Goal: Information Seeking & Learning: Learn about a topic

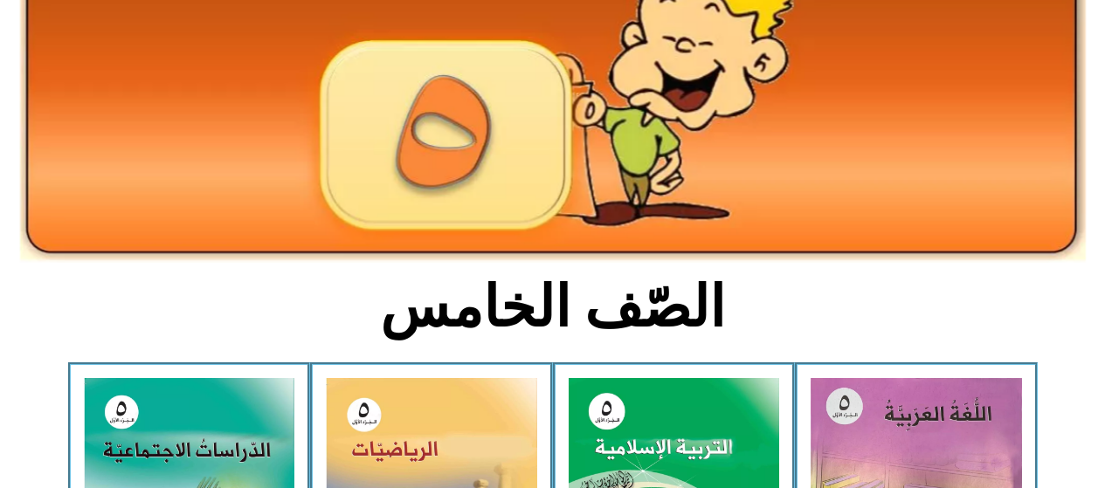
scroll to position [204, 0]
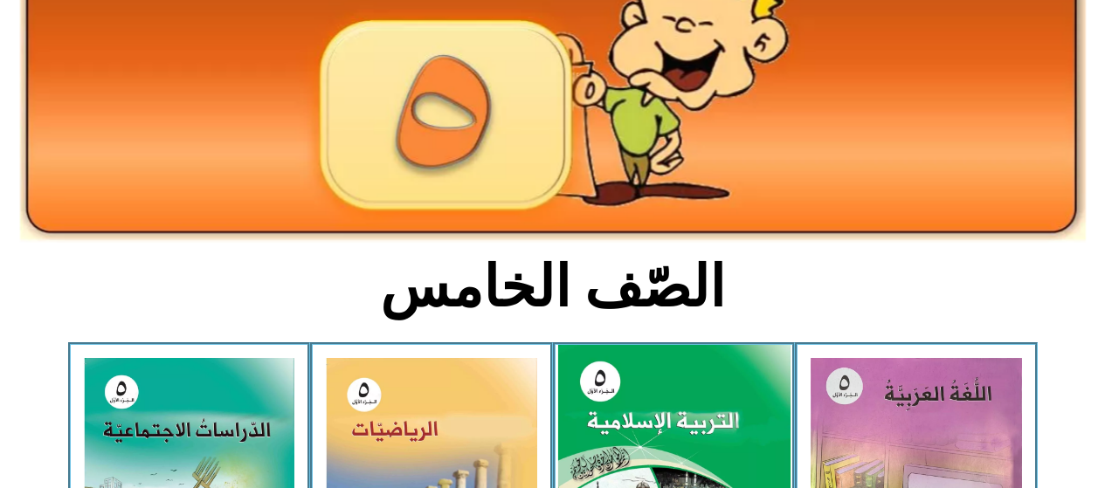
click at [715, 429] on img at bounding box center [673, 489] width 232 height 289
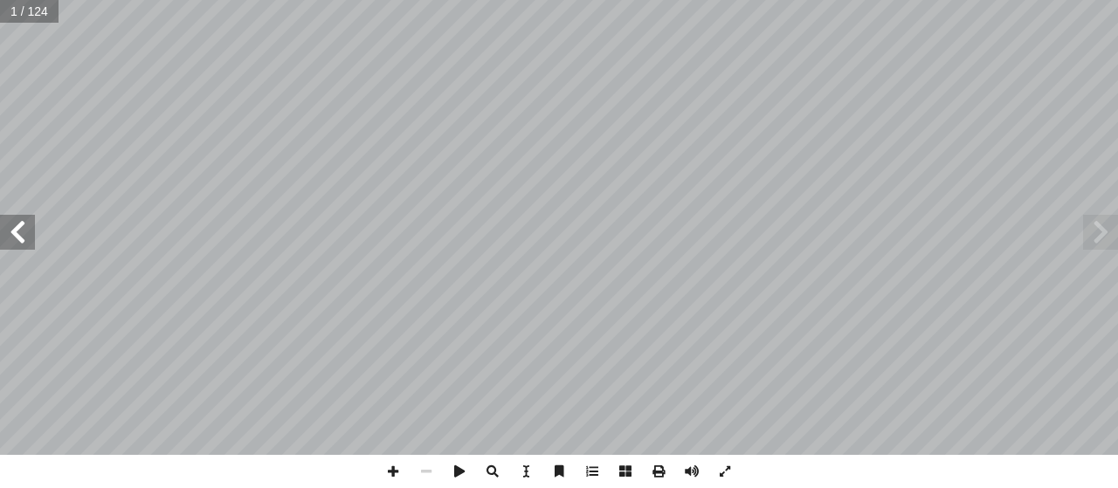
click at [19, 239] on span at bounding box center [17, 232] width 35 height 35
click at [13, 238] on span at bounding box center [17, 232] width 35 height 35
click at [16, 245] on span at bounding box center [17, 232] width 35 height 35
click at [11, 234] on span at bounding box center [17, 232] width 35 height 35
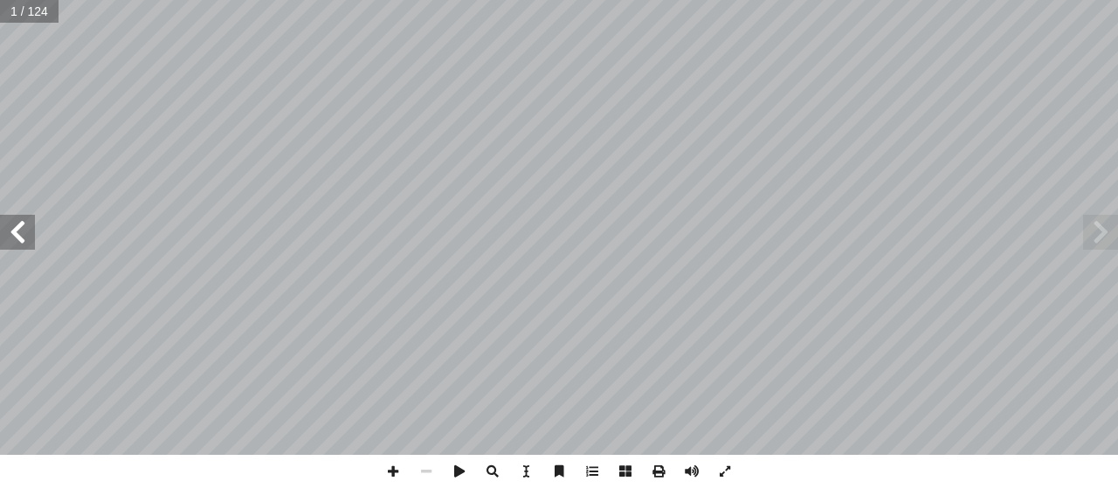
click at [12, 231] on span at bounding box center [17, 232] width 35 height 35
click at [18, 238] on span at bounding box center [17, 232] width 35 height 35
click at [13, 233] on span at bounding box center [17, 232] width 35 height 35
click at [17, 238] on span at bounding box center [17, 232] width 35 height 35
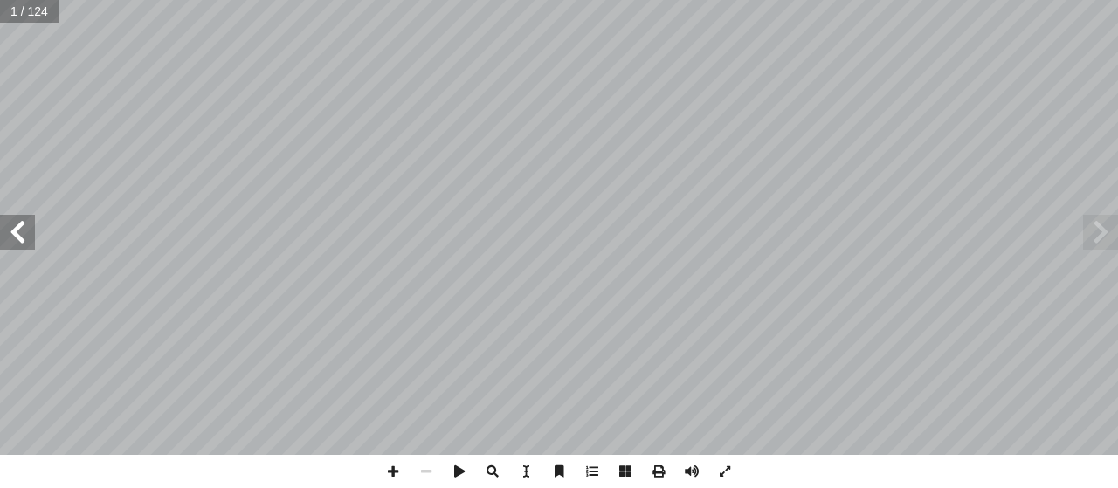
click at [17, 238] on span at bounding box center [17, 232] width 35 height 35
click at [15, 231] on span at bounding box center [17, 232] width 35 height 35
click at [17, 243] on span at bounding box center [17, 232] width 35 height 35
click at [21, 240] on span at bounding box center [17, 232] width 35 height 35
click at [25, 241] on span at bounding box center [17, 232] width 35 height 35
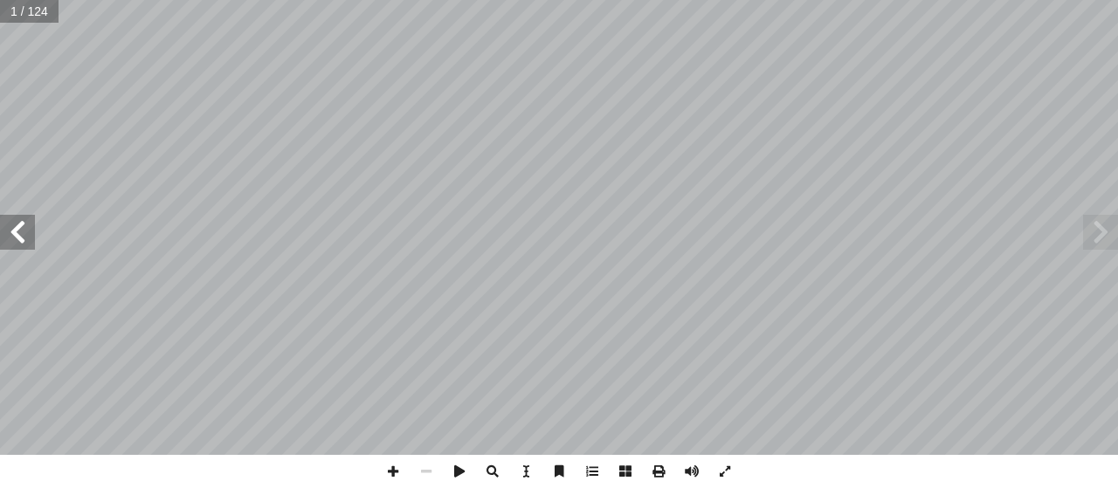
click at [22, 235] on span at bounding box center [17, 232] width 35 height 35
click at [16, 233] on span at bounding box center [17, 232] width 35 height 35
click at [17, 246] on span at bounding box center [17, 232] width 35 height 35
click at [10, 238] on span at bounding box center [17, 232] width 35 height 35
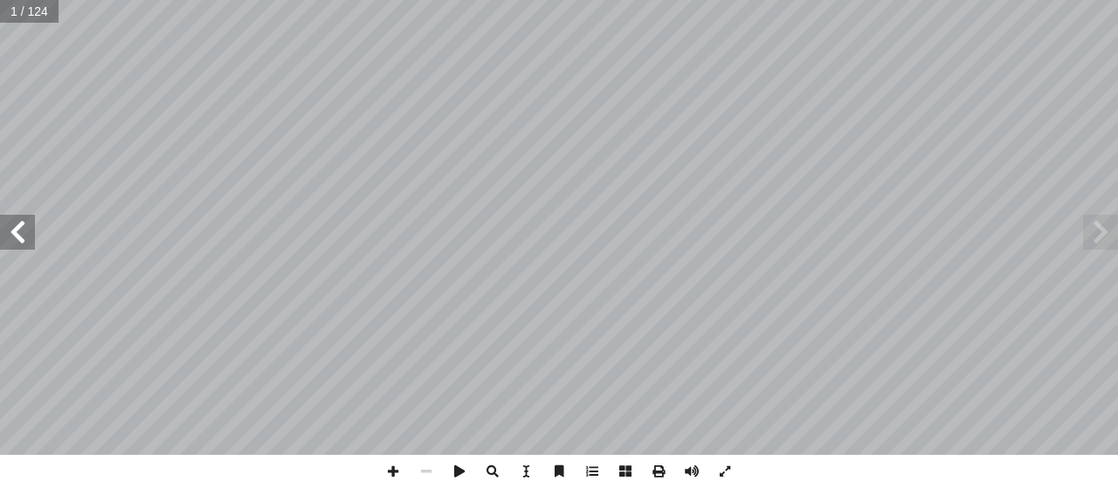
click at [10, 242] on span at bounding box center [17, 232] width 35 height 35
click at [13, 237] on span at bounding box center [17, 232] width 35 height 35
click at [7, 231] on span at bounding box center [17, 232] width 35 height 35
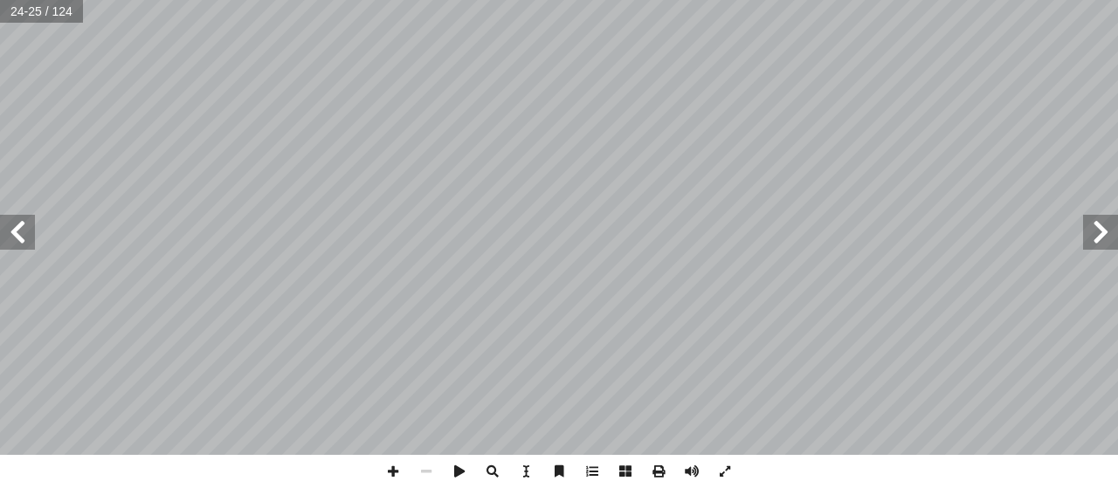
click at [13, 236] on span at bounding box center [17, 232] width 35 height 35
click at [15, 237] on span at bounding box center [17, 232] width 35 height 35
click at [12, 240] on span at bounding box center [17, 232] width 35 height 35
click at [12, 242] on span at bounding box center [17, 232] width 35 height 35
click at [1117, 243] on span at bounding box center [1100, 232] width 35 height 35
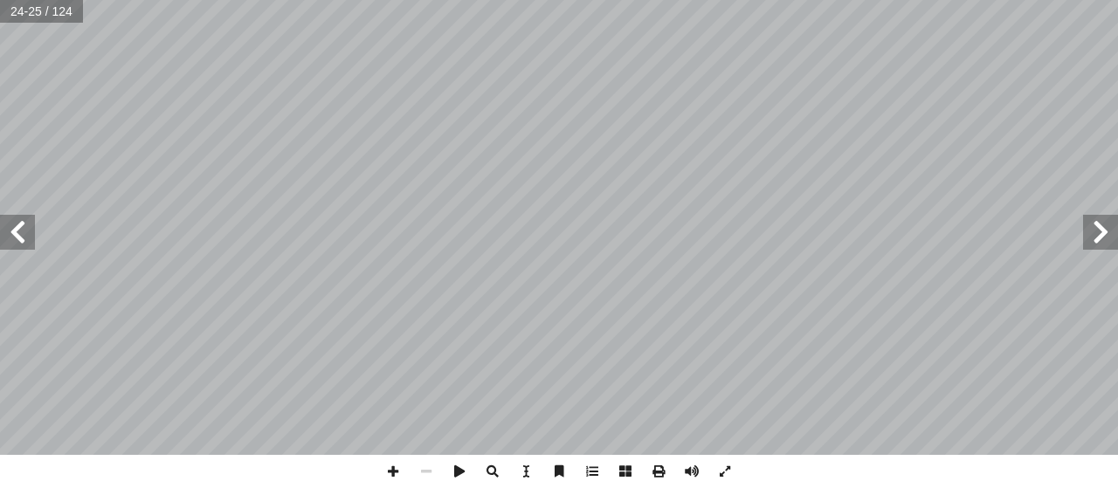
click at [1091, 242] on span at bounding box center [1100, 232] width 35 height 35
click at [1104, 238] on span at bounding box center [1100, 232] width 35 height 35
click at [1107, 239] on span at bounding box center [1100, 232] width 35 height 35
click at [1108, 238] on span at bounding box center [1100, 232] width 35 height 35
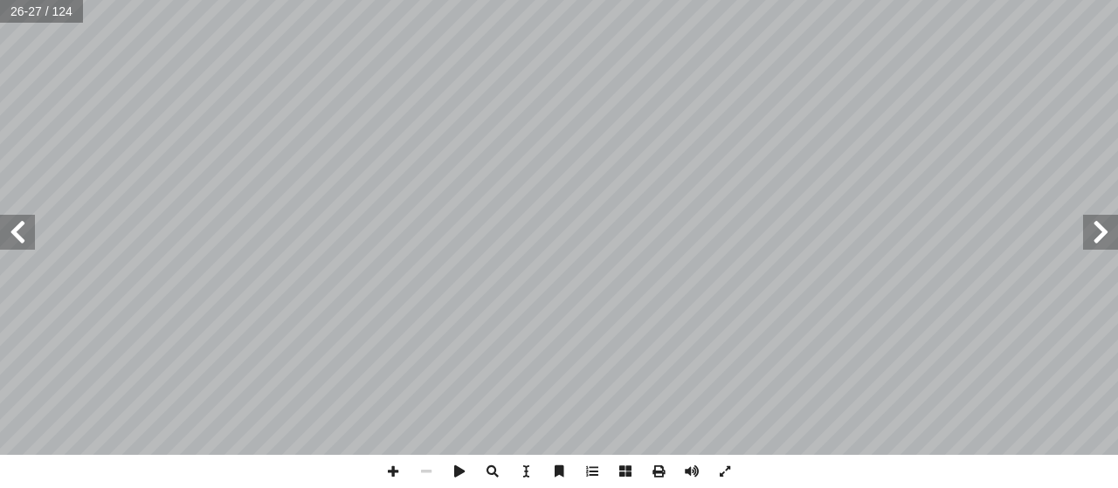
click at [1095, 247] on span at bounding box center [1100, 232] width 35 height 35
click at [1097, 240] on span at bounding box center [1100, 232] width 35 height 35
click at [1104, 231] on span at bounding box center [1100, 232] width 35 height 35
click at [1103, 235] on span at bounding box center [1100, 232] width 35 height 35
click at [9, 231] on span at bounding box center [17, 232] width 35 height 35
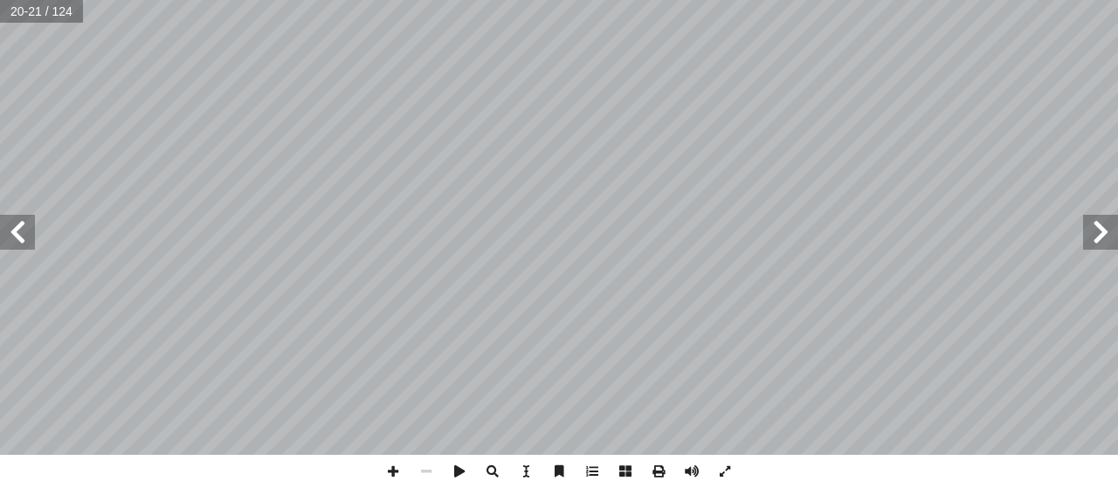
click at [27, 248] on span at bounding box center [17, 232] width 35 height 35
click at [0, 241] on span at bounding box center [17, 232] width 35 height 35
click at [3, 238] on span at bounding box center [17, 232] width 35 height 35
click at [1099, 236] on span at bounding box center [1100, 232] width 35 height 35
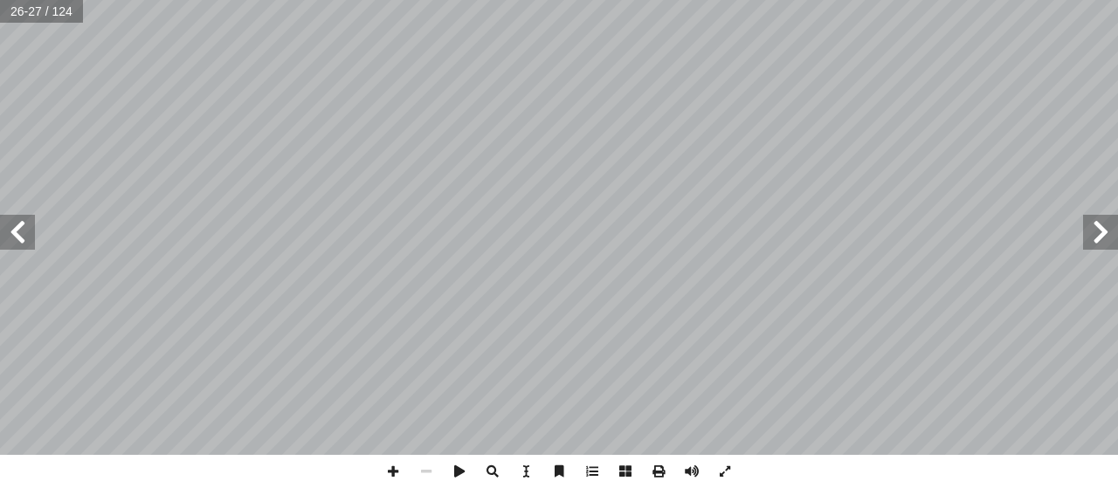
click at [1102, 243] on span at bounding box center [1100, 232] width 35 height 35
click at [1108, 241] on span at bounding box center [1100, 232] width 35 height 35
click at [1102, 241] on span at bounding box center [1100, 232] width 35 height 35
click at [1098, 240] on span at bounding box center [1100, 232] width 35 height 35
click at [1098, 241] on span at bounding box center [1100, 232] width 35 height 35
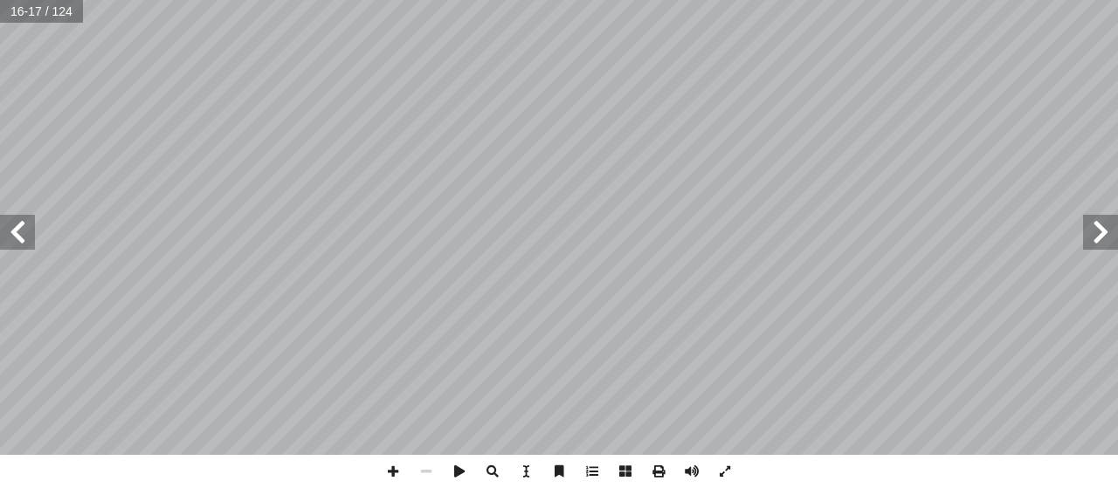
click at [1098, 247] on span at bounding box center [1100, 232] width 35 height 35
click at [1096, 247] on span at bounding box center [1100, 232] width 35 height 35
click at [17, 227] on span at bounding box center [17, 232] width 35 height 35
click at [21, 234] on span at bounding box center [17, 232] width 35 height 35
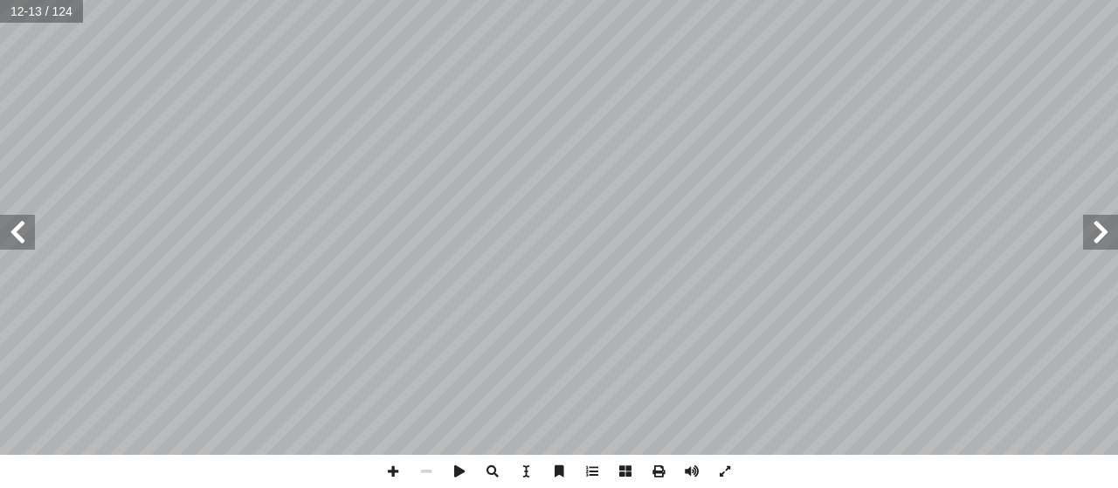
click at [20, 231] on span at bounding box center [17, 232] width 35 height 35
click at [24, 231] on span at bounding box center [17, 232] width 35 height 35
click at [24, 230] on span at bounding box center [17, 232] width 35 height 35
click at [15, 229] on span at bounding box center [17, 232] width 35 height 35
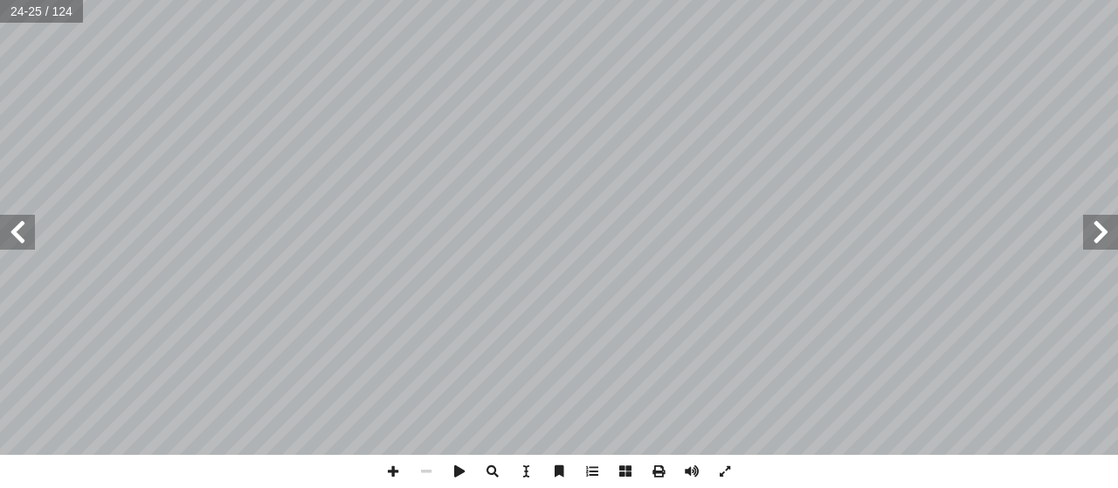
click at [17, 238] on span at bounding box center [17, 232] width 35 height 35
click at [20, 234] on span at bounding box center [17, 232] width 35 height 35
click at [15, 225] on span at bounding box center [17, 232] width 35 height 35
click at [24, 222] on span at bounding box center [17, 232] width 35 height 35
click at [9, 238] on span at bounding box center [17, 232] width 35 height 35
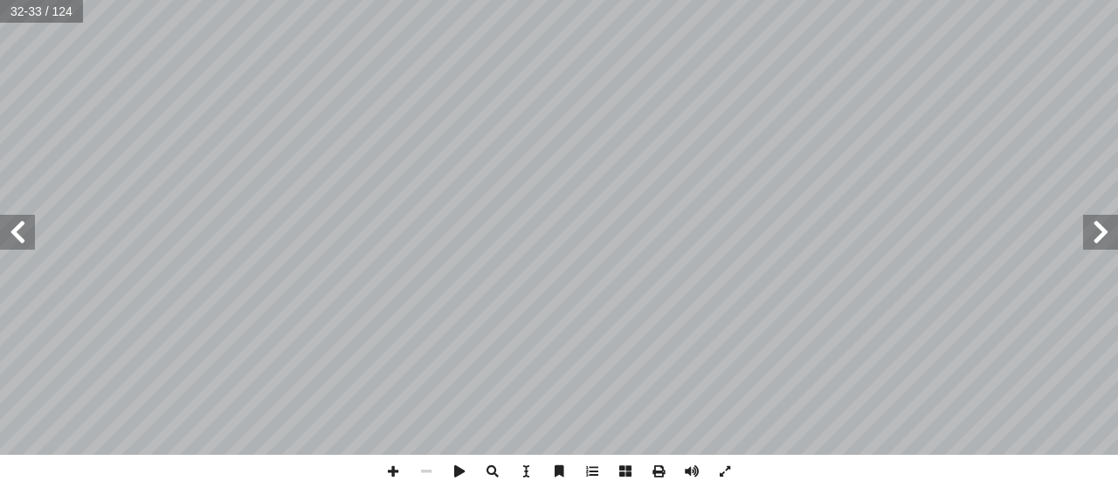
click at [27, 227] on span at bounding box center [17, 232] width 35 height 35
click at [20, 229] on span at bounding box center [17, 232] width 35 height 35
click at [24, 233] on span at bounding box center [17, 232] width 35 height 35
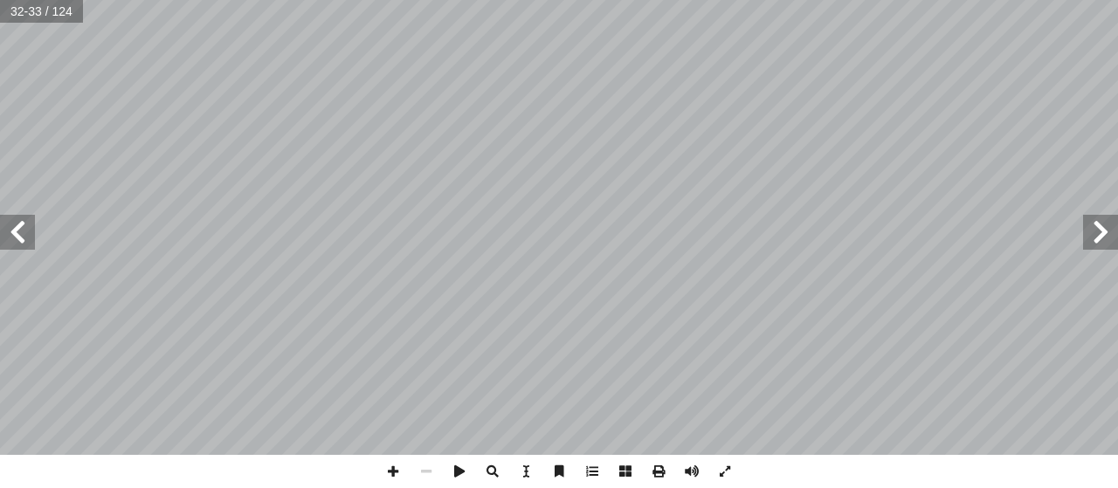
click at [24, 225] on span at bounding box center [17, 232] width 35 height 35
click at [31, 224] on span at bounding box center [17, 232] width 35 height 35
click at [10, 231] on span at bounding box center [17, 232] width 35 height 35
click at [18, 232] on span at bounding box center [17, 232] width 35 height 35
click at [22, 225] on span at bounding box center [17, 232] width 35 height 35
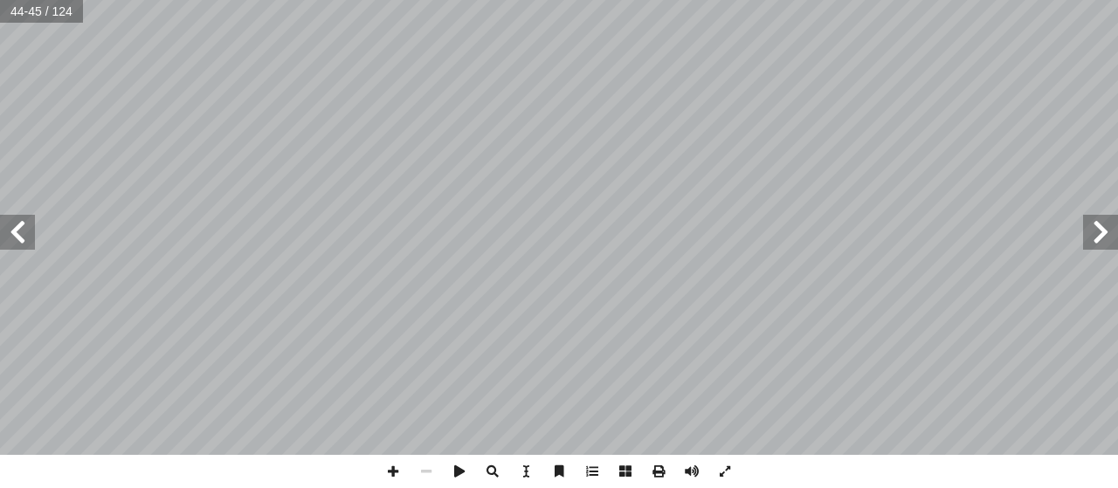
click at [26, 234] on span at bounding box center [17, 232] width 35 height 35
click at [1103, 236] on span at bounding box center [1100, 232] width 35 height 35
click at [15, 230] on span at bounding box center [17, 232] width 35 height 35
click at [16, 226] on span at bounding box center [17, 232] width 35 height 35
click at [13, 225] on span at bounding box center [17, 232] width 35 height 35
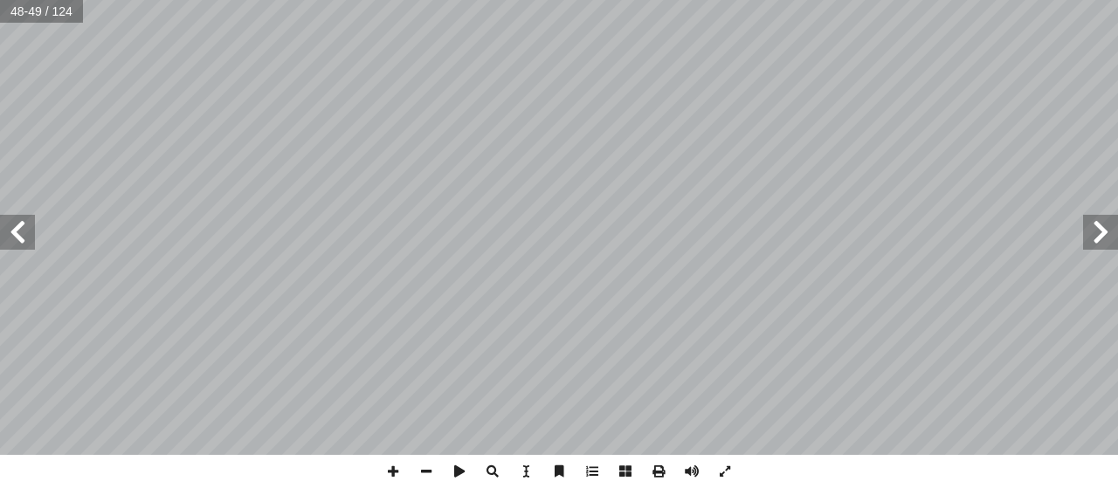
click at [12, 230] on span at bounding box center [17, 232] width 35 height 35
click at [17, 231] on span at bounding box center [17, 232] width 35 height 35
click at [15, 238] on span at bounding box center [17, 232] width 35 height 35
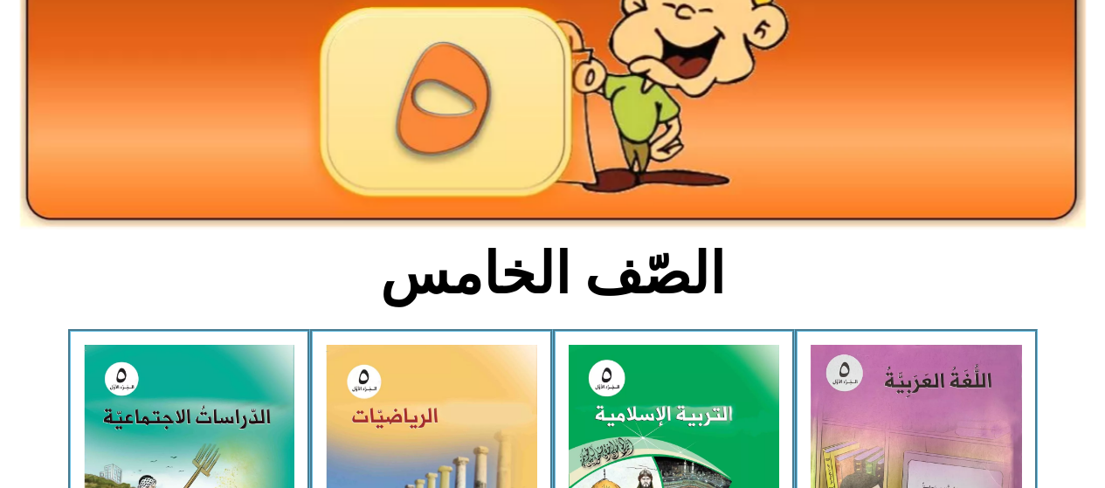
scroll to position [231, 0]
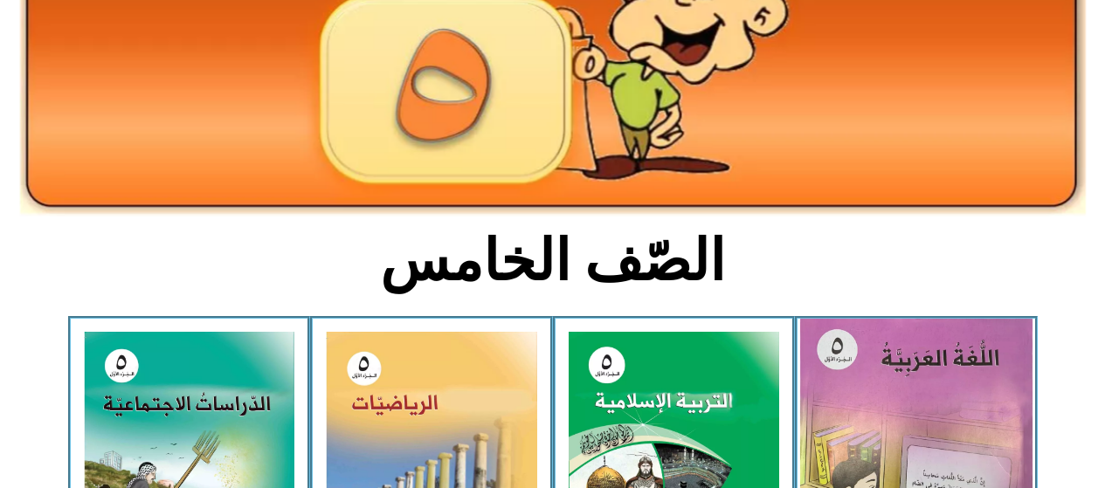
click at [898, 426] on img at bounding box center [916, 464] width 232 height 290
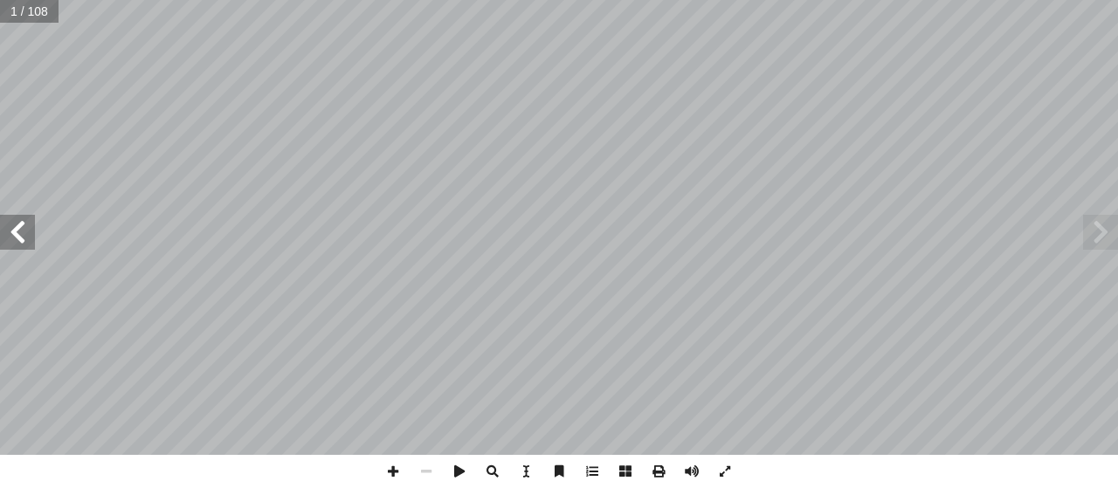
click at [13, 233] on span at bounding box center [17, 232] width 35 height 35
click at [11, 230] on span at bounding box center [17, 232] width 35 height 35
click at [11, 233] on span at bounding box center [17, 232] width 35 height 35
click at [7, 234] on span at bounding box center [17, 232] width 35 height 35
click at [5, 232] on span at bounding box center [17, 232] width 35 height 35
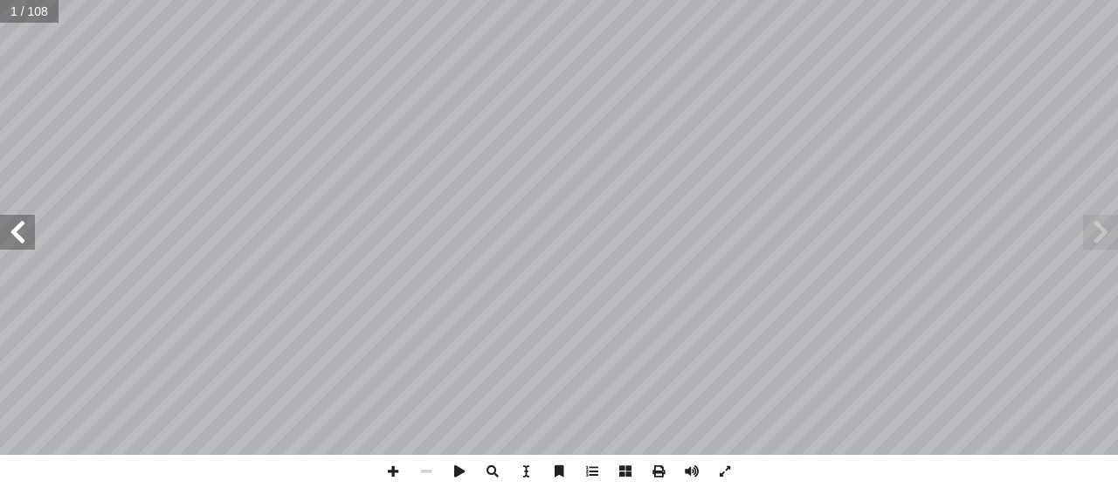
click at [5, 232] on span at bounding box center [17, 232] width 35 height 35
click at [3, 232] on span at bounding box center [17, 232] width 35 height 35
click at [1, 229] on span at bounding box center [17, 232] width 35 height 35
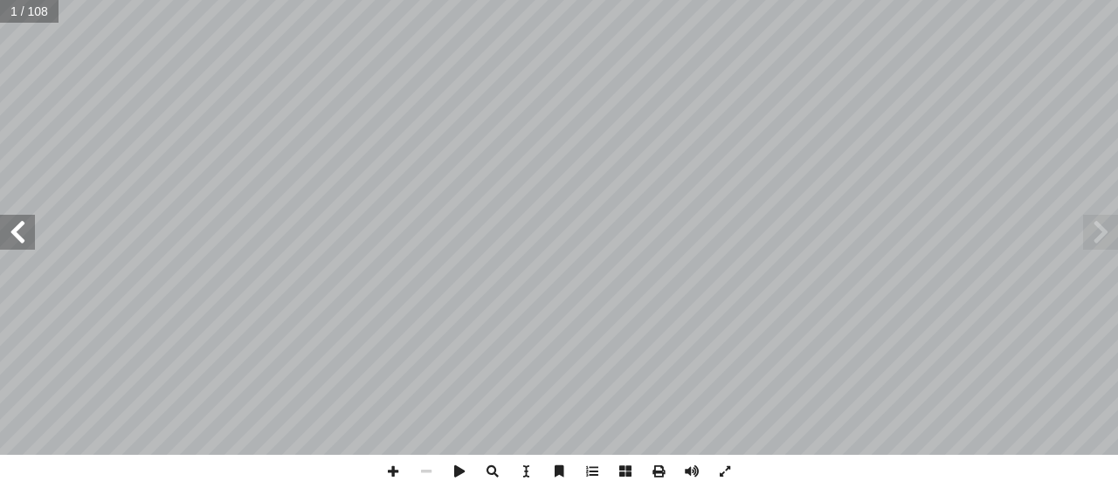
click at [0, 231] on span at bounding box center [17, 232] width 35 height 35
click at [0, 223] on span at bounding box center [17, 232] width 35 height 35
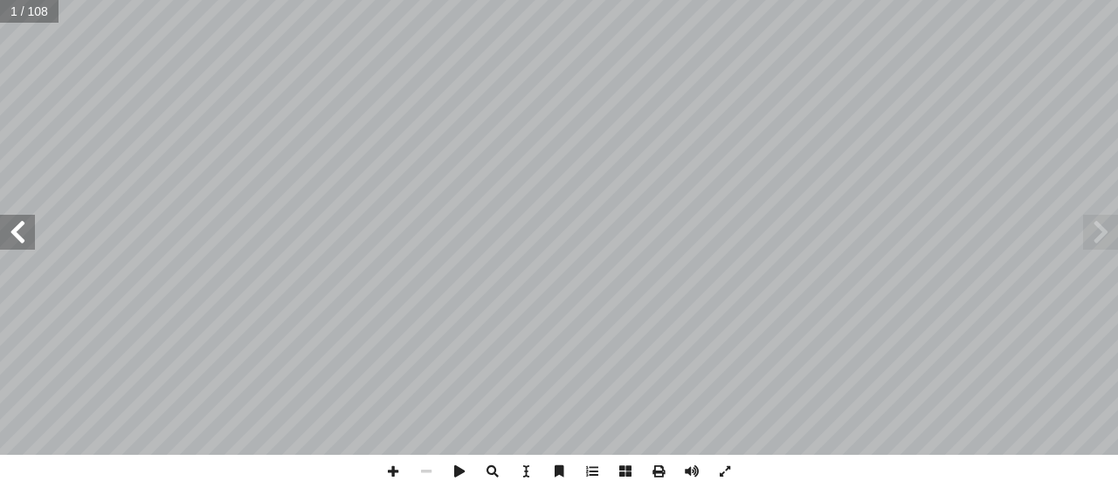
click at [0, 223] on span at bounding box center [17, 232] width 35 height 35
click at [0, 227] on span at bounding box center [17, 232] width 35 height 35
click at [11, 229] on span at bounding box center [17, 232] width 35 height 35
click at [12, 231] on span at bounding box center [17, 232] width 35 height 35
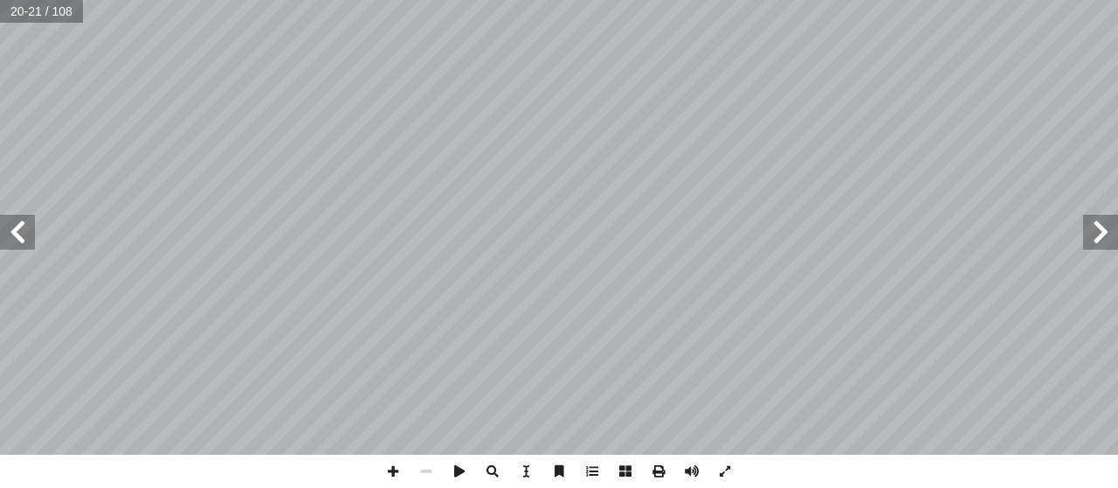
click at [12, 237] on span at bounding box center [17, 232] width 35 height 35
click at [12, 236] on span at bounding box center [17, 232] width 35 height 35
click at [11, 234] on span at bounding box center [17, 232] width 35 height 35
click at [12, 228] on span at bounding box center [17, 232] width 35 height 35
click at [27, 227] on span at bounding box center [17, 232] width 35 height 35
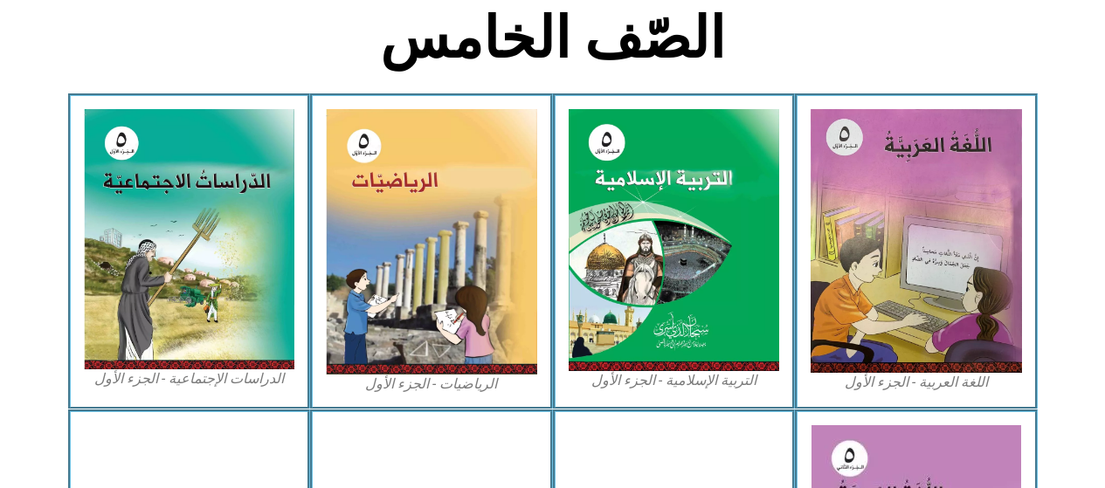
scroll to position [453, 0]
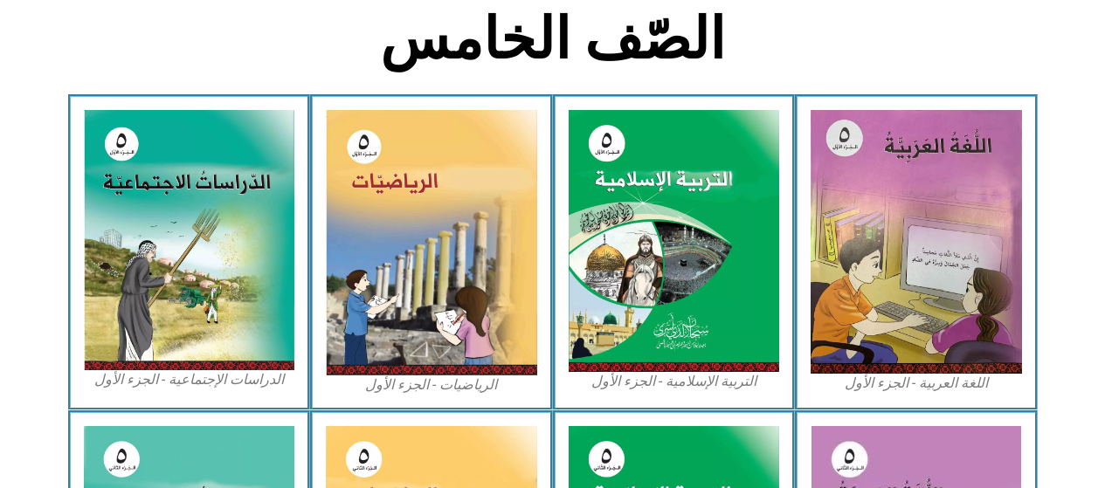
click at [853, 252] on img at bounding box center [916, 242] width 211 height 264
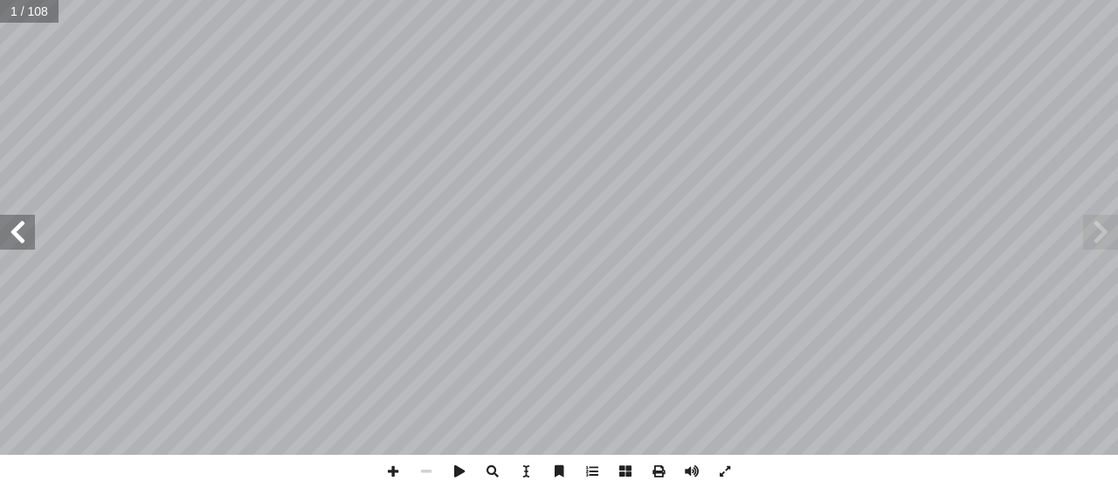
click at [7, 231] on span at bounding box center [17, 232] width 35 height 35
click at [14, 241] on span at bounding box center [17, 232] width 35 height 35
click at [16, 238] on span at bounding box center [17, 232] width 35 height 35
click at [17, 240] on span at bounding box center [17, 232] width 35 height 35
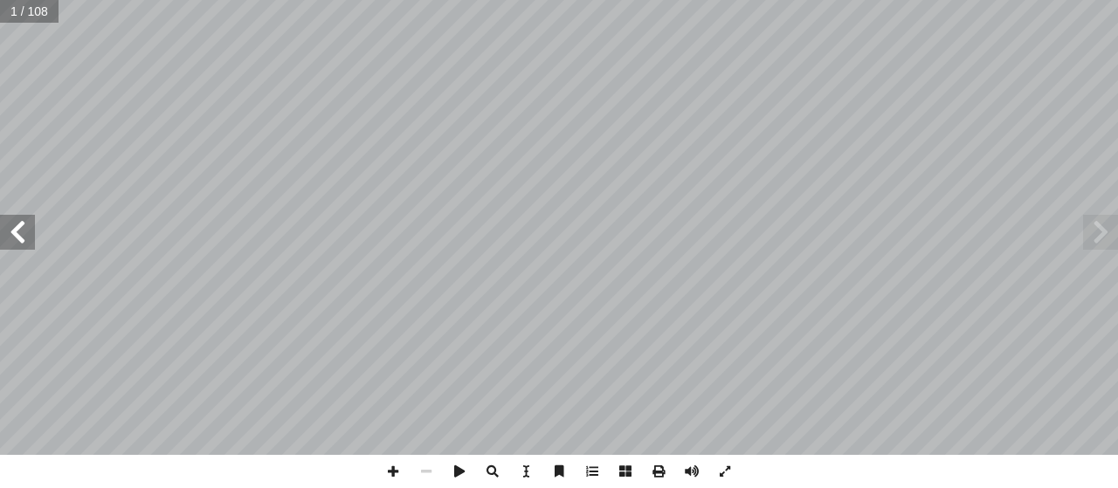
click at [17, 240] on span at bounding box center [17, 232] width 35 height 35
click at [18, 245] on span at bounding box center [17, 232] width 35 height 35
click at [16, 248] on span at bounding box center [17, 232] width 35 height 35
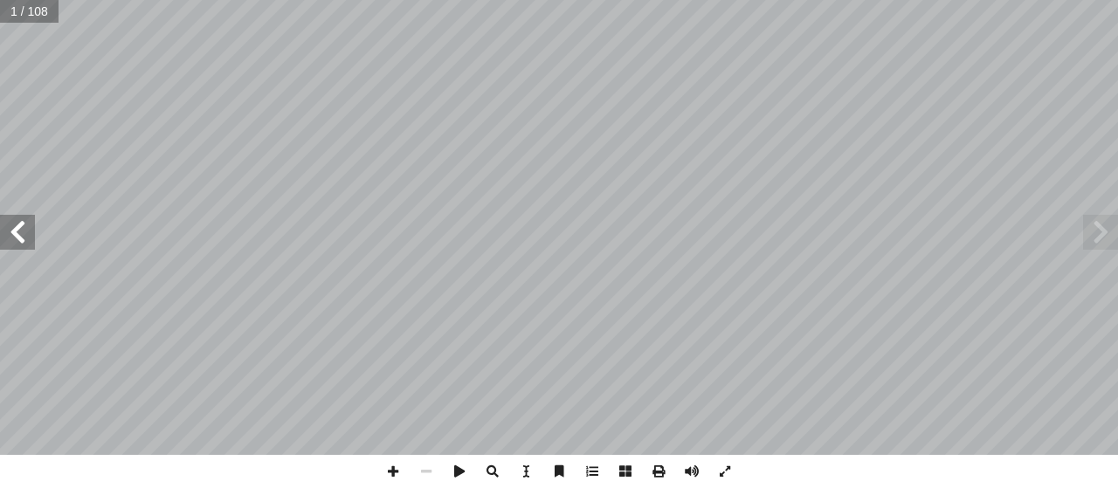
click at [16, 245] on span at bounding box center [17, 232] width 35 height 35
click at [1092, 224] on span at bounding box center [1100, 232] width 35 height 35
click at [21, 236] on span at bounding box center [17, 232] width 35 height 35
click at [20, 231] on span at bounding box center [17, 232] width 35 height 35
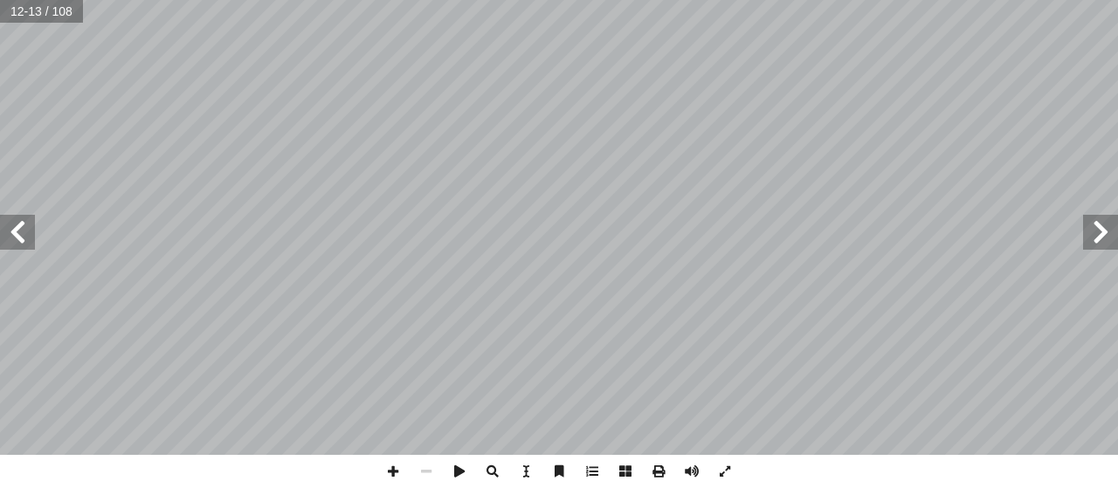
click at [68, 13] on input "text" at bounding box center [41, 11] width 83 height 23
click at [57, 17] on input "text" at bounding box center [41, 11] width 83 height 23
click at [47, 16] on input "text" at bounding box center [41, 11] width 83 height 23
click at [13, 238] on span at bounding box center [17, 232] width 35 height 35
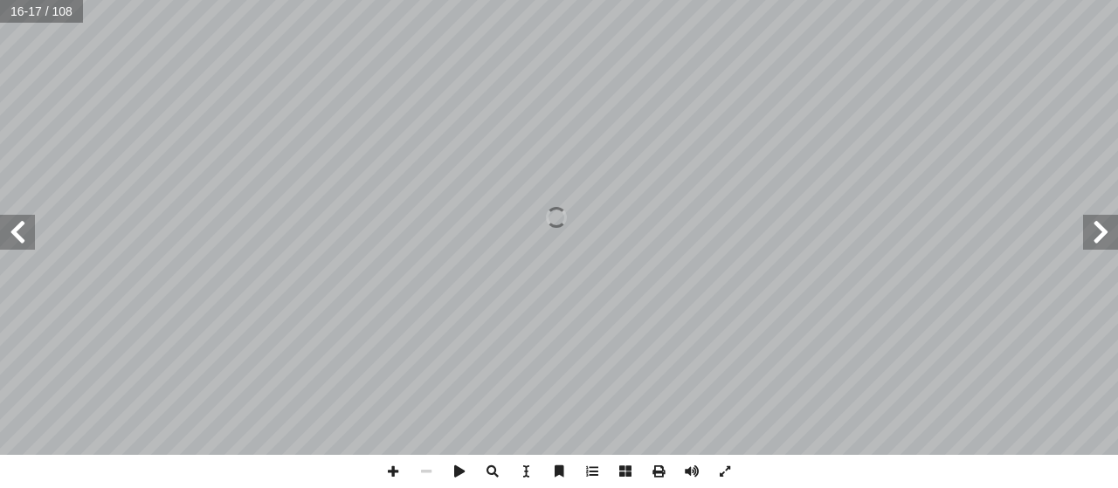
click at [13, 238] on span at bounding box center [17, 232] width 35 height 35
click at [15, 238] on span at bounding box center [17, 232] width 35 height 35
click at [17, 238] on span at bounding box center [17, 232] width 35 height 35
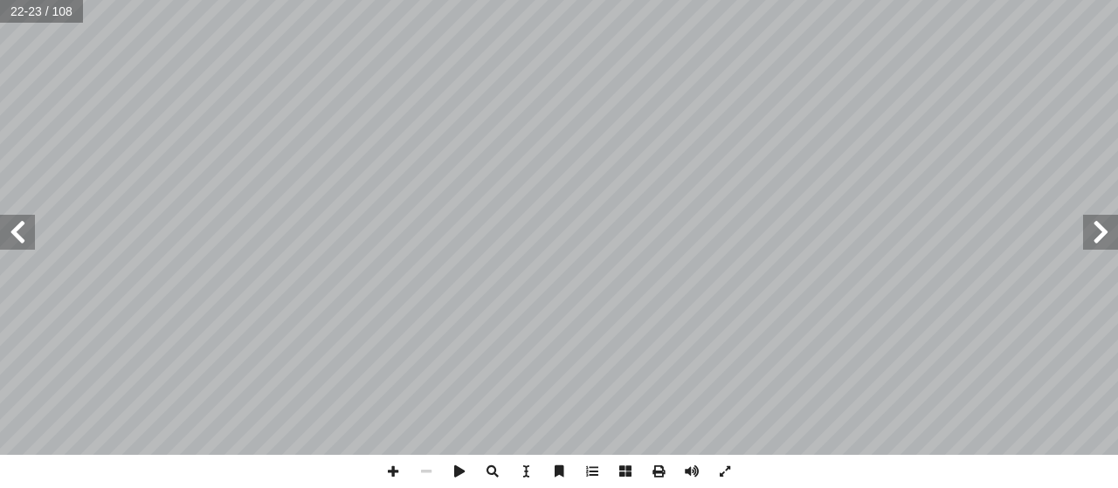
click at [38, 17] on input "text" at bounding box center [41, 11] width 83 height 23
type input "*"
type input "**"
click at [17, 225] on span at bounding box center [17, 232] width 35 height 35
click at [22, 240] on span at bounding box center [17, 232] width 35 height 35
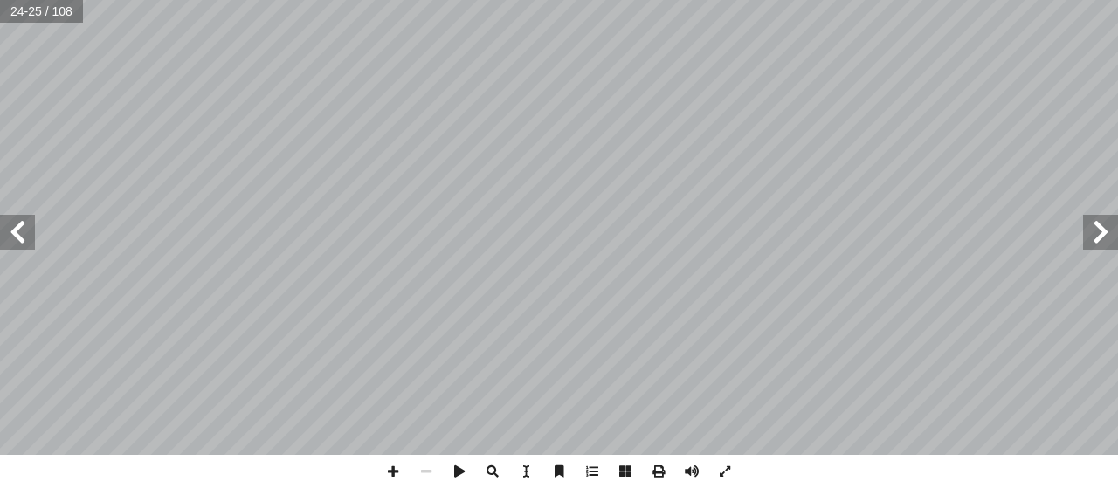
click at [7, 238] on span at bounding box center [17, 232] width 35 height 35
click at [9, 236] on span at bounding box center [17, 232] width 35 height 35
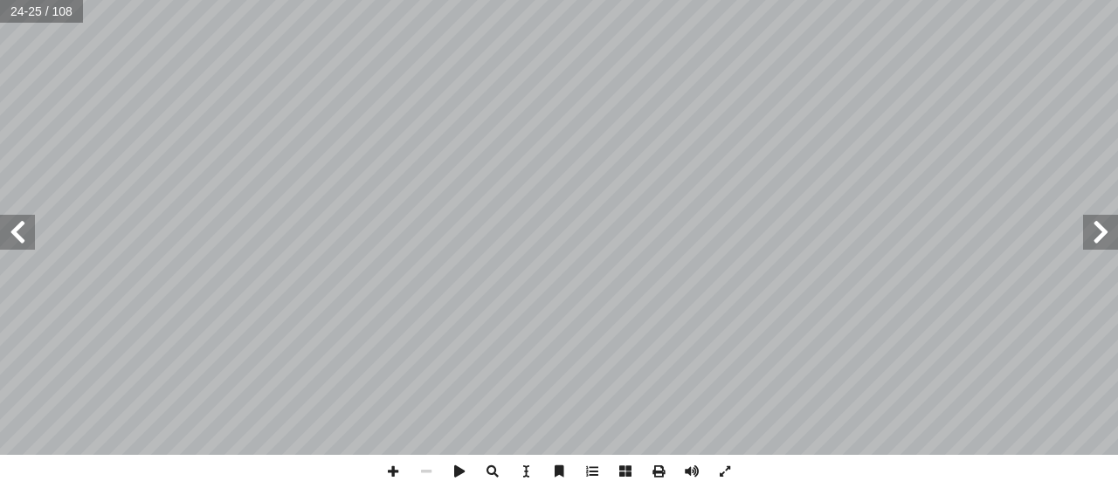
click at [9, 236] on span at bounding box center [17, 232] width 35 height 35
click at [1087, 244] on span at bounding box center [1100, 232] width 35 height 35
click at [1105, 238] on span at bounding box center [1100, 232] width 35 height 35
click at [1100, 231] on span at bounding box center [1100, 232] width 35 height 35
click at [31, 228] on span at bounding box center [17, 232] width 35 height 35
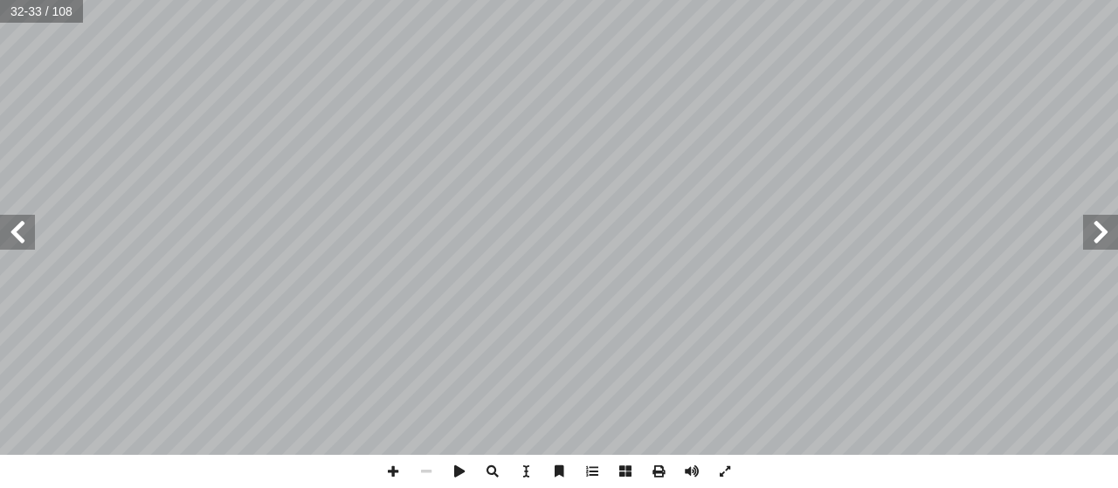
click at [1095, 240] on span at bounding box center [1100, 232] width 35 height 35
click at [21, 240] on span at bounding box center [17, 232] width 35 height 35
click at [17, 234] on span at bounding box center [17, 232] width 35 height 35
click at [14, 245] on span at bounding box center [17, 232] width 35 height 35
click at [1090, 241] on span at bounding box center [1100, 232] width 35 height 35
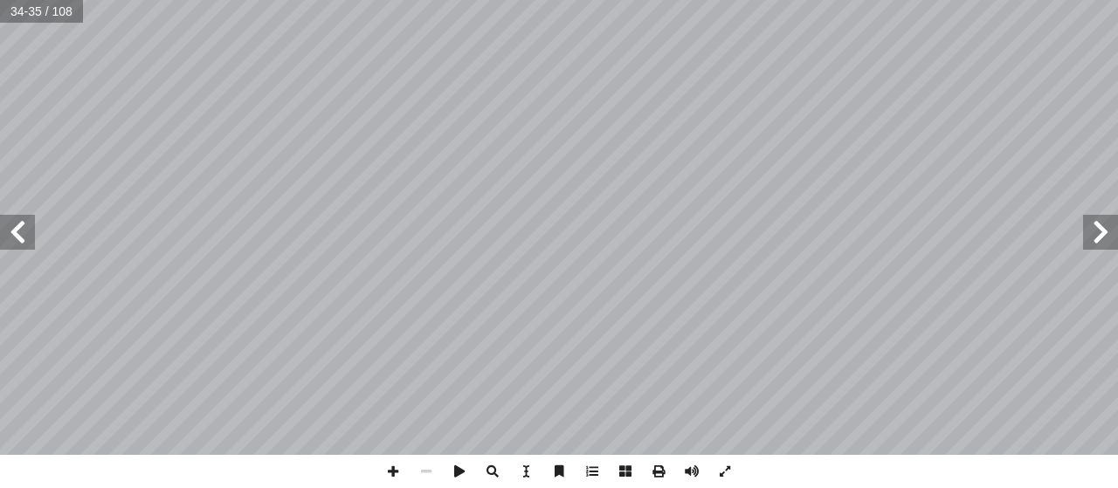
click at [1095, 233] on span at bounding box center [1100, 232] width 35 height 35
click at [1095, 220] on span at bounding box center [1100, 232] width 35 height 35
